Goal: Information Seeking & Learning: Check status

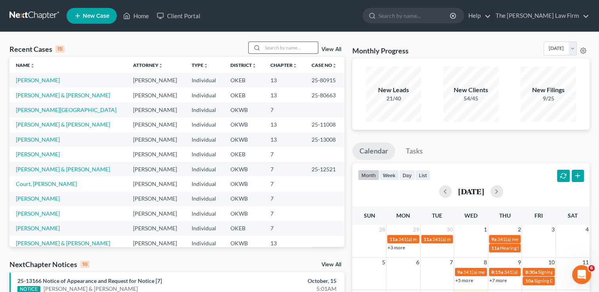
click at [286, 45] on input "search" at bounding box center [289, 47] width 55 height 11
click at [287, 45] on input "b" at bounding box center [289, 47] width 55 height 11
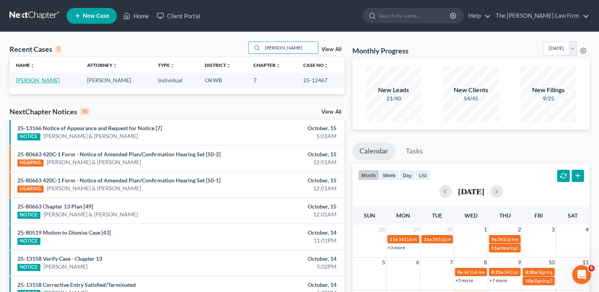
type input "[PERSON_NAME]"
click at [51, 81] on link "[PERSON_NAME]" at bounding box center [38, 80] width 44 height 7
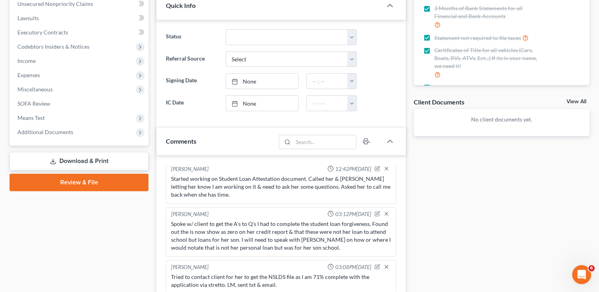
scroll to position [198, 0]
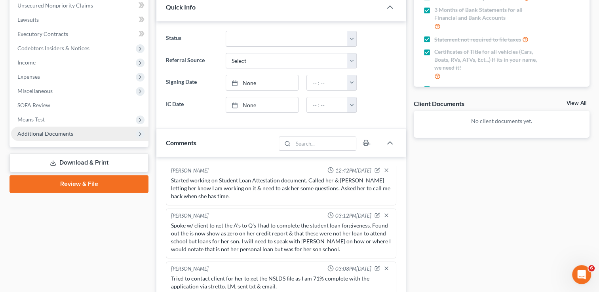
click at [89, 135] on span "Additional Documents" at bounding box center [79, 134] width 137 height 14
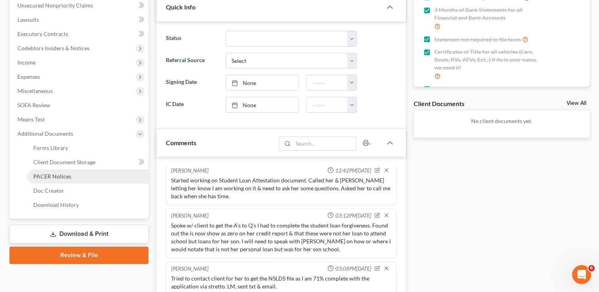
click at [96, 175] on link "PACER Notices" at bounding box center [87, 176] width 121 height 14
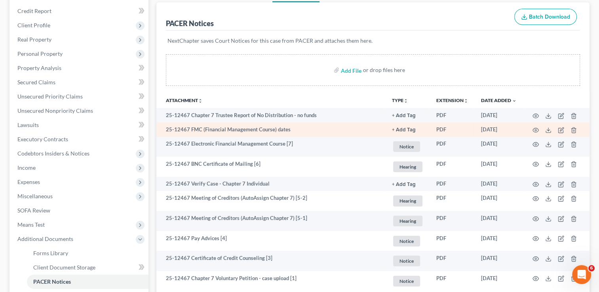
scroll to position [158, 0]
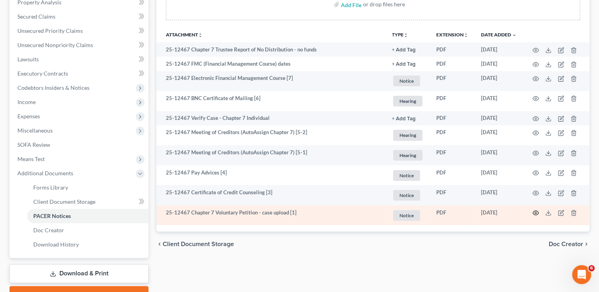
click at [533, 214] on icon "button" at bounding box center [536, 213] width 6 height 4
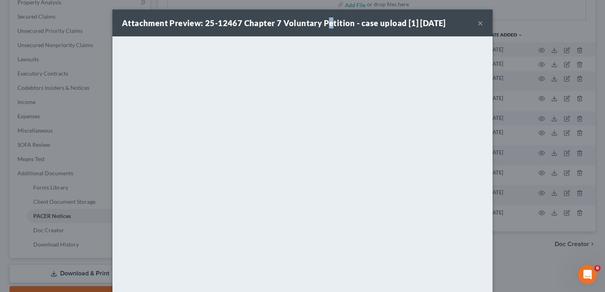
drag, startPoint x: 327, startPoint y: 22, endPoint x: 322, endPoint y: 9, distance: 13.8
click at [321, 7] on div "Attachment Preview: 25-12467 Chapter 7 Voluntary Petition - case upload [1] [DA…" at bounding box center [302, 146] width 605 height 292
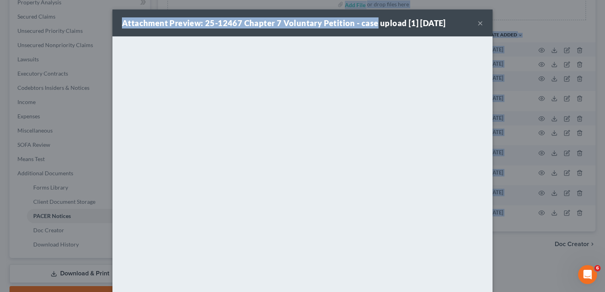
drag, startPoint x: 369, startPoint y: 15, endPoint x: 368, endPoint y: -6, distance: 20.2
click at [368, 0] on html "Home New Case Client Portal The [PERSON_NAME] Law Firm [EMAIL_ADDRESS][DOMAIN_N…" at bounding box center [302, 88] width 605 height 492
drag, startPoint x: 228, startPoint y: 32, endPoint x: 233, endPoint y: 37, distance: 6.7
click at [228, 32] on div "Attachment Preview: 25-12467 Chapter 7 Voluntary Petition - case upload [1] [DA…" at bounding box center [302, 22] width 380 height 27
click at [477, 24] on button "×" at bounding box center [480, 22] width 6 height 9
